Goal: Information Seeking & Learning: Learn about a topic

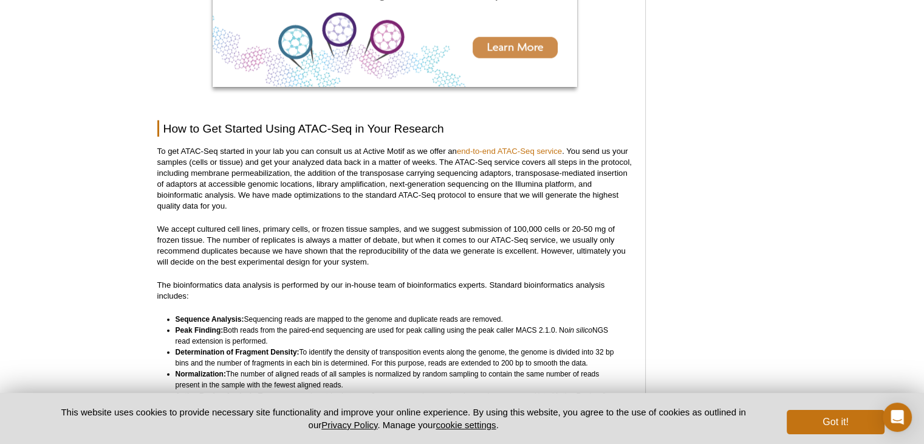
scroll to position [3087, 0]
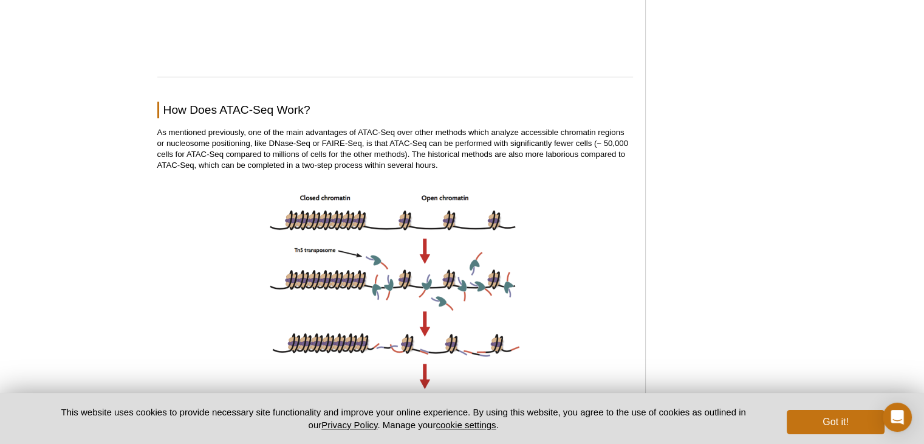
scroll to position [1285, 0]
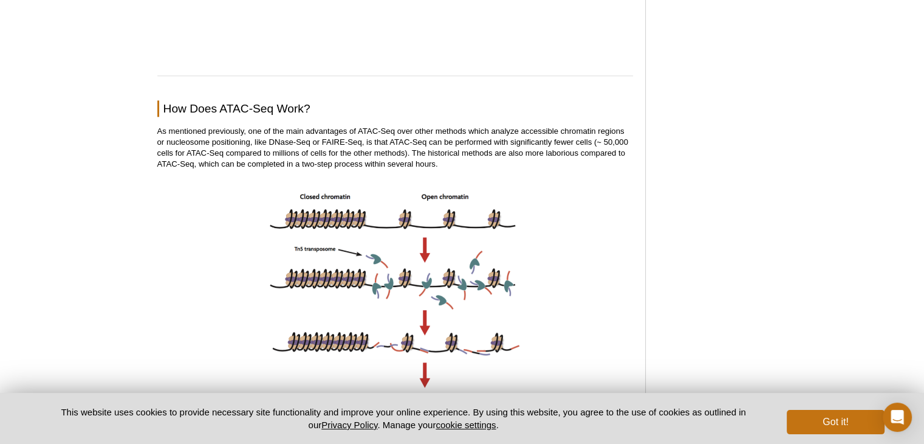
click at [351, 236] on img at bounding box center [395, 293] width 258 height 224
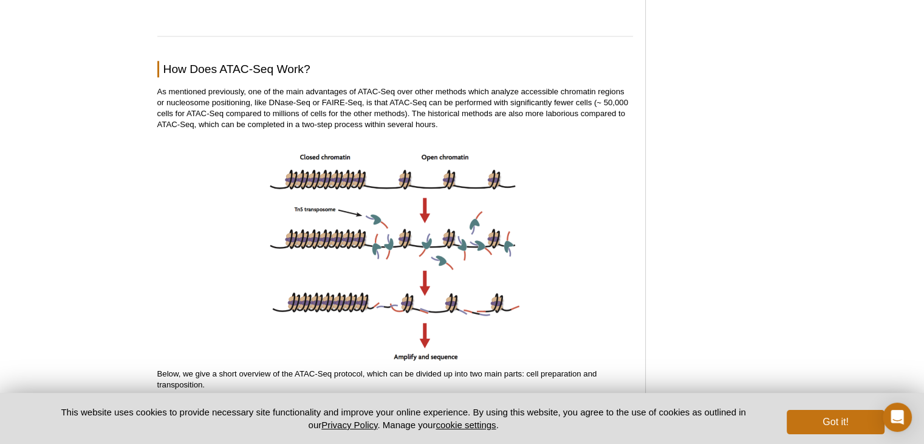
scroll to position [1325, 0]
click at [360, 242] on img at bounding box center [395, 253] width 258 height 224
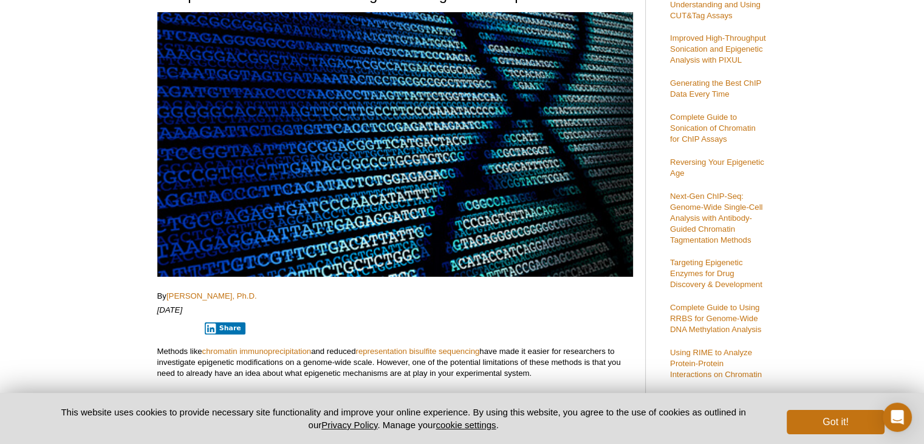
scroll to position [0, 0]
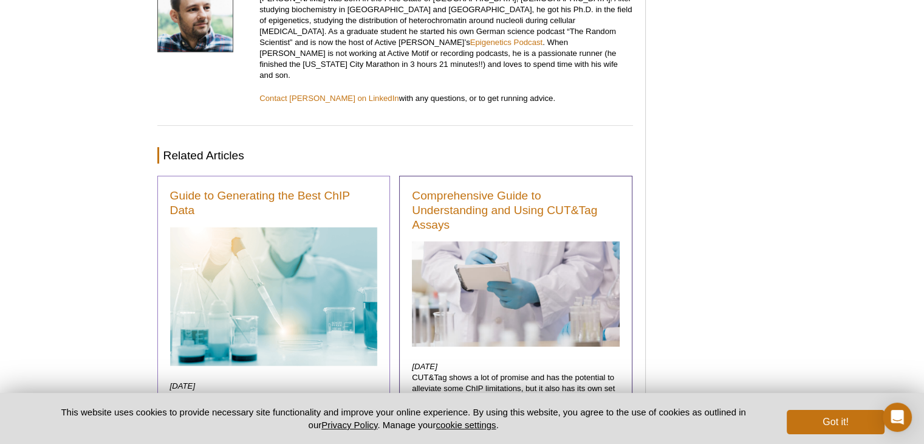
scroll to position [4190, 0]
